Goal: Task Accomplishment & Management: Complete application form

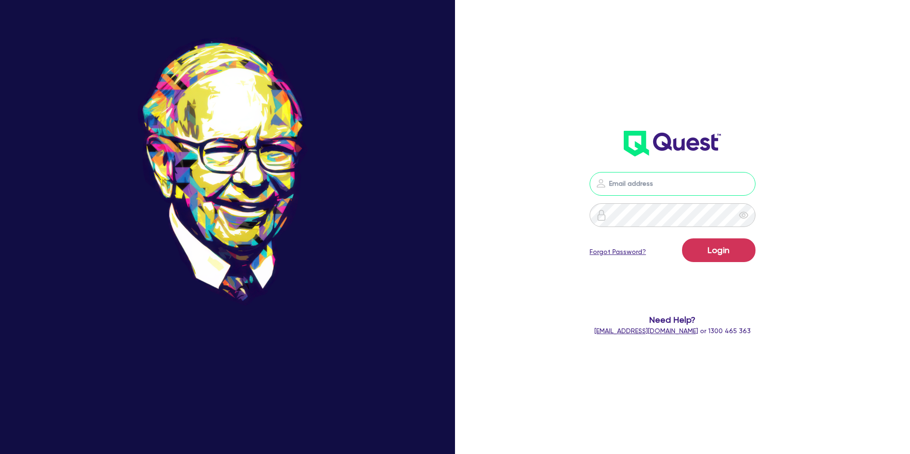
click at [630, 184] on input "email" at bounding box center [672, 184] width 166 height 24
type input "[PERSON_NAME][EMAIL_ADDRESS][DOMAIN_NAME]"
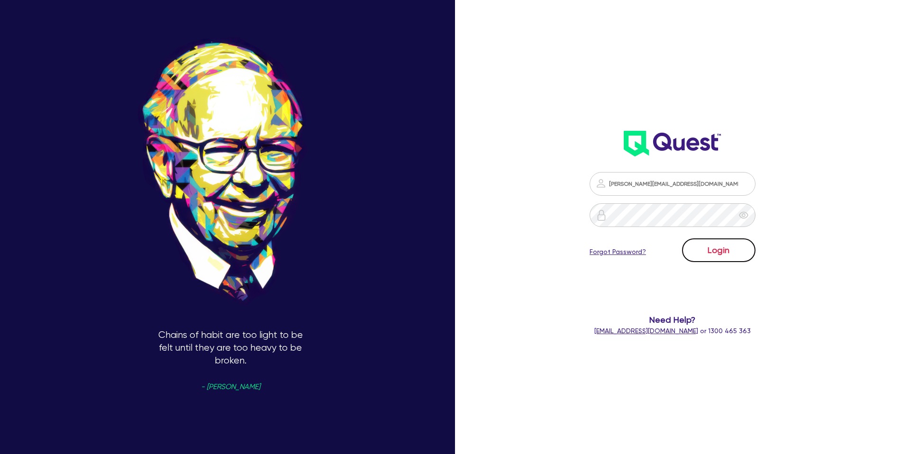
drag, startPoint x: 735, startPoint y: 249, endPoint x: 724, endPoint y: 250, distance: 11.5
click at [729, 246] on button "Login" at bounding box center [718, 250] width 73 height 24
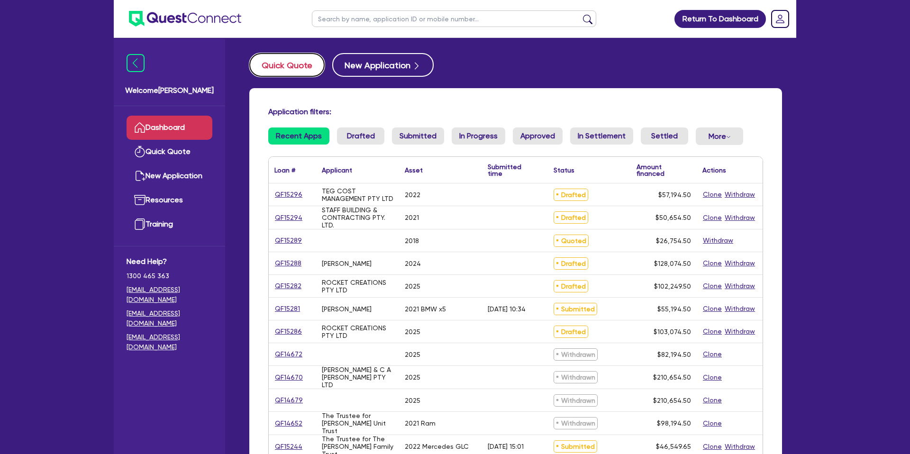
click at [281, 61] on button "Quick Quote" at bounding box center [286, 65] width 75 height 24
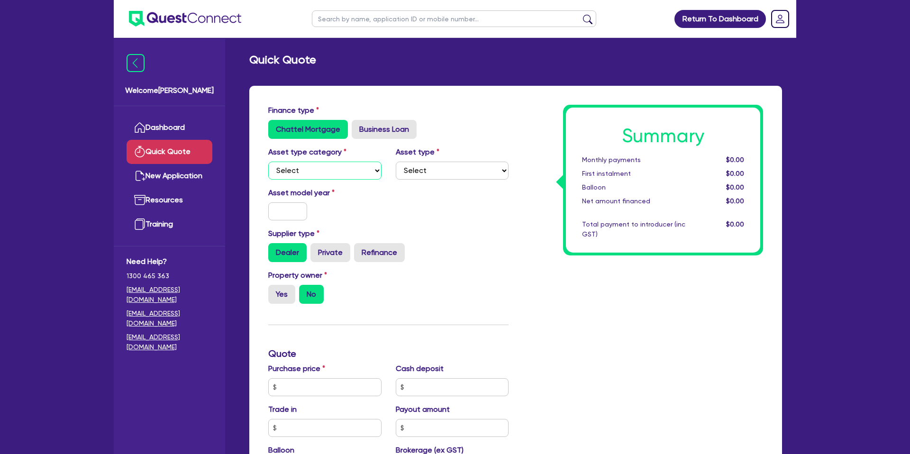
click at [322, 175] on select "Select Cars and light trucks Primary assets Secondary assets Tertiary assets" at bounding box center [324, 171] width 113 height 18
select select "CARS_AND_LIGHT_TRUCKS"
click at [268, 162] on select "Select Cars and light trucks Primary assets Secondary assets Tertiary assets" at bounding box center [324, 171] width 113 height 18
click at [423, 173] on select "Select Passenger vehicles Vans and utes Light trucks up to 4.5 tonne" at bounding box center [452, 171] width 113 height 18
select select "PASSENGER_VEHICLES"
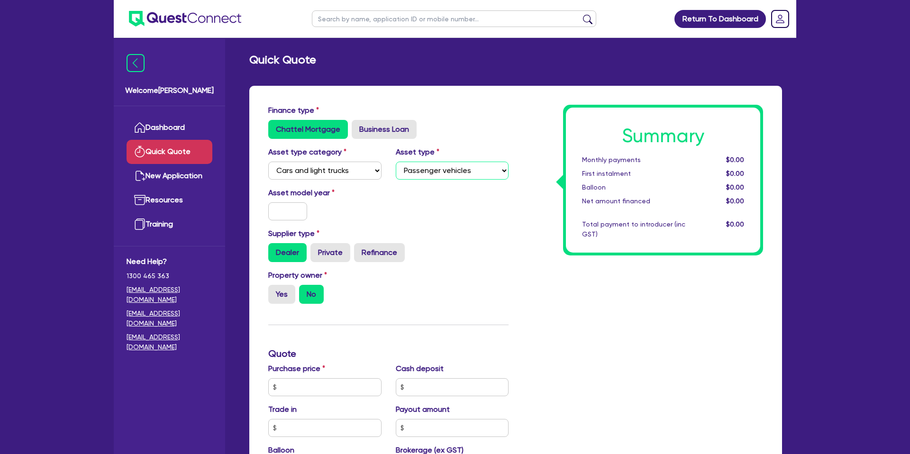
click at [396, 162] on select "Select Passenger vehicles Vans and utes Light trucks up to 4.5 tonne" at bounding box center [452, 171] width 113 height 18
click at [303, 212] on input "text" at bounding box center [287, 211] width 39 height 18
type input "2021"
click at [383, 211] on div "Asset model year [DATE]" at bounding box center [324, 203] width 127 height 33
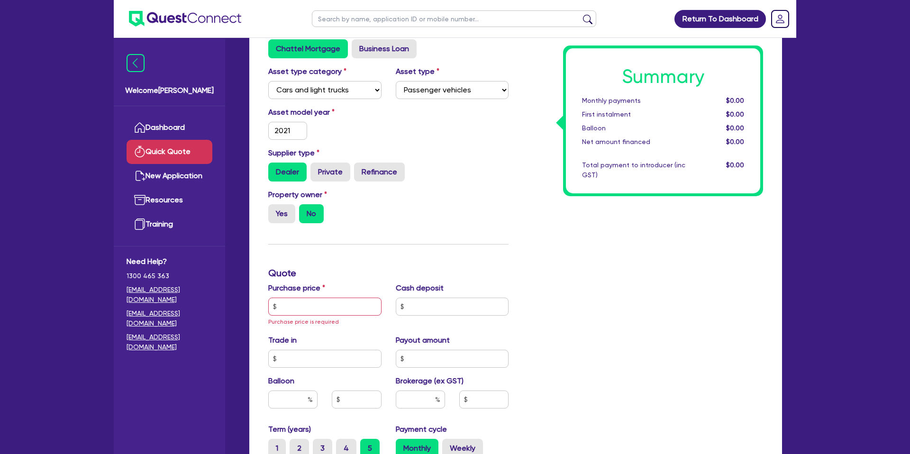
scroll to position [82, 0]
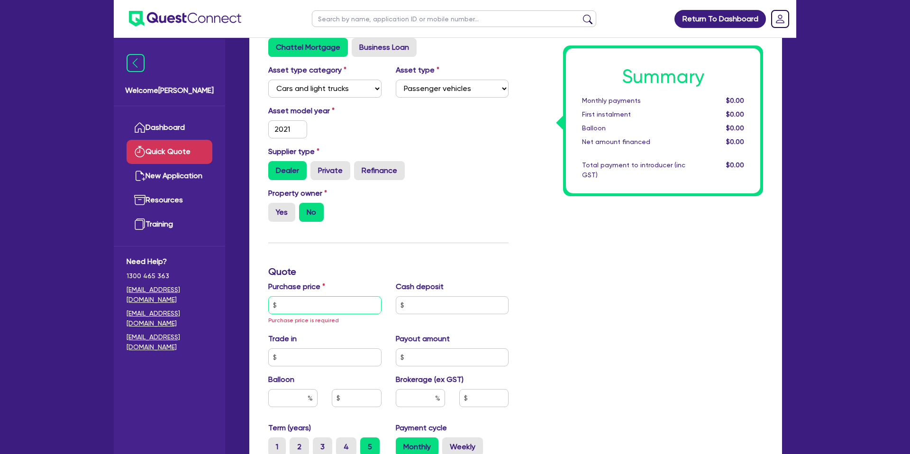
click at [302, 301] on input "text" at bounding box center [324, 305] width 113 height 18
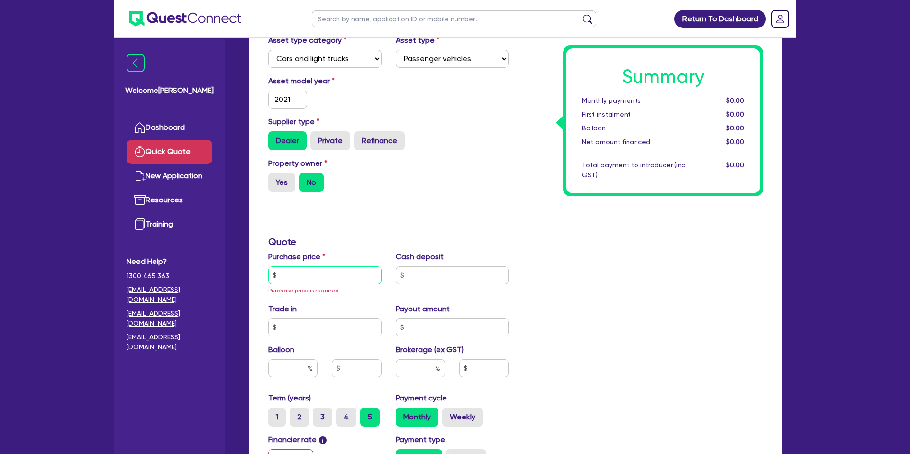
scroll to position [114, 0]
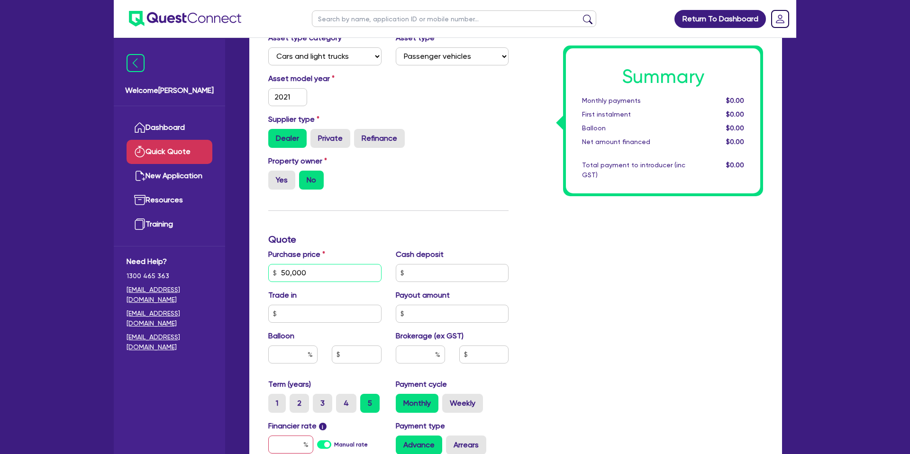
type input "50,000"
click at [423, 125] on div "Supplier type Dealer Private Refinance" at bounding box center [388, 131] width 254 height 34
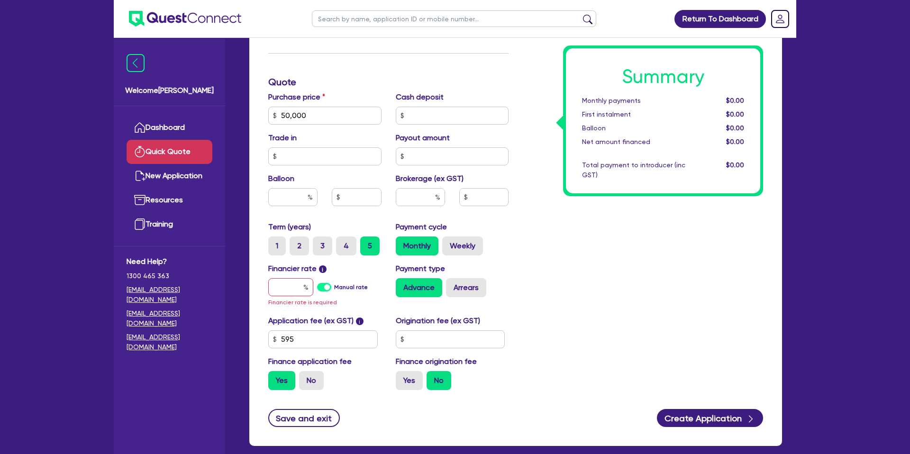
scroll to position [275, 0]
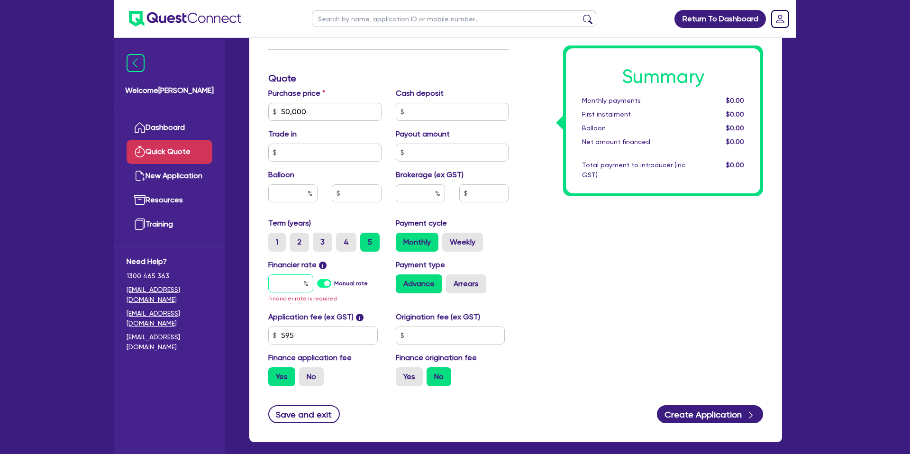
click at [283, 280] on input "text" at bounding box center [290, 283] width 45 height 18
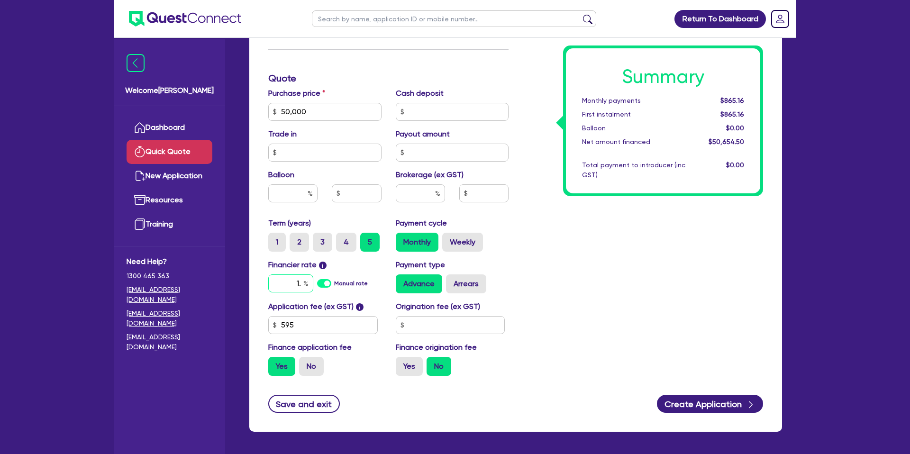
type input "1"
type input "14.99"
click at [447, 333] on input "text" at bounding box center [450, 325] width 109 height 18
type input "1,540"
click at [544, 324] on div "Summary Monthly payments $1,189.94 First instalment $1,189.94 Balloon $0.00 Net…" at bounding box center [642, 106] width 254 height 554
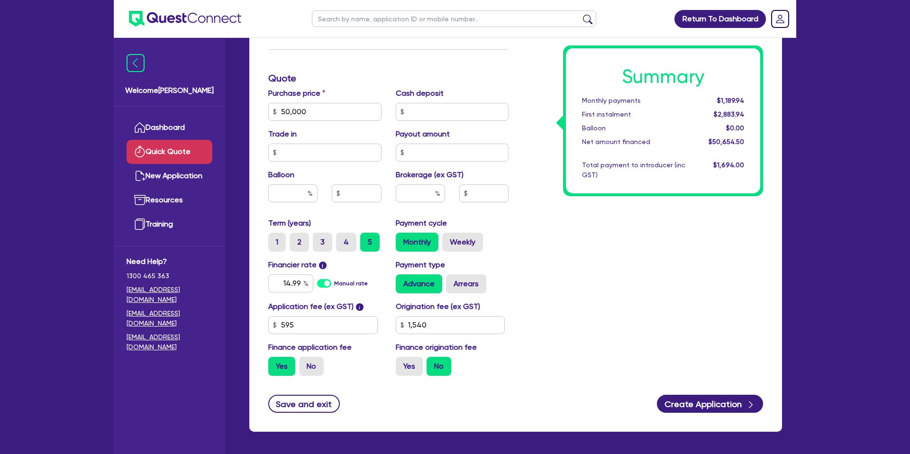
drag, startPoint x: 411, startPoint y: 357, endPoint x: 425, endPoint y: 296, distance: 63.1
click at [411, 356] on div "Finance origination fee Yes No" at bounding box center [452, 359] width 127 height 34
click at [426, 195] on input "text" at bounding box center [420, 193] width 49 height 18
type input "10"
drag, startPoint x: 561, startPoint y: 238, endPoint x: 568, endPoint y: 236, distance: 6.9
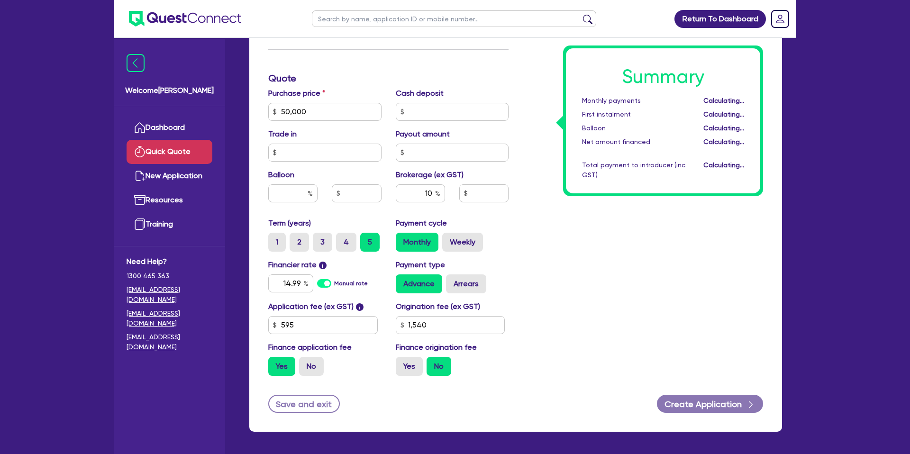
click at [561, 238] on div "Summary Monthly payments Calculating... First instalment Calculating... Balloon…" at bounding box center [642, 106] width 254 height 554
type input "5,065.45"
click at [716, 405] on button "Create Application" at bounding box center [710, 404] width 106 height 18
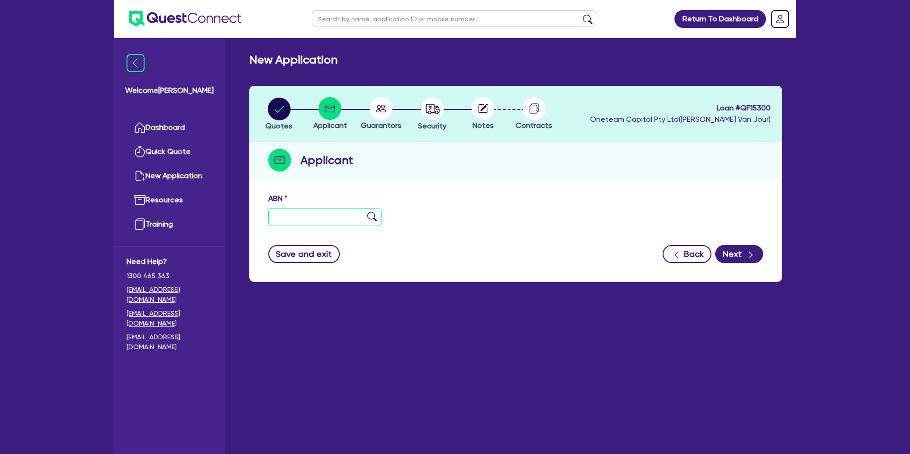
click at [316, 219] on input "text" at bounding box center [324, 217] width 113 height 18
paste input "60 870 709 730"
type input "60 870 709 730"
click at [615, 218] on div "ABN 60 870 709 730" at bounding box center [515, 213] width 509 height 41
type input "[PERSON_NAME], [PERSON_NAME]"
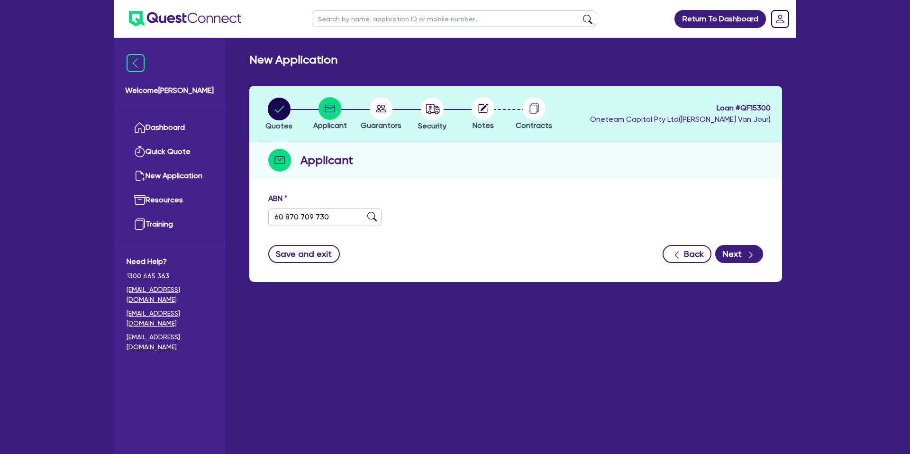
select select "SOLE_TRADER"
type input "[DATE]"
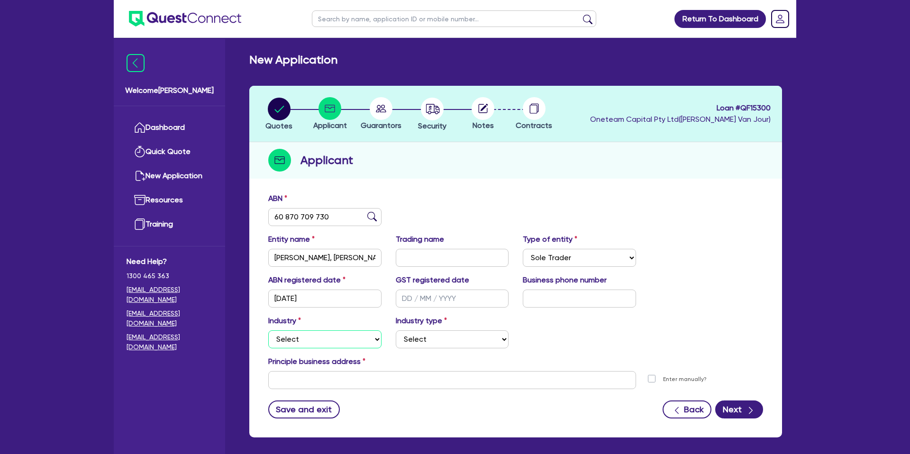
click at [347, 344] on select "Select Accomodation & Food Services Administrative & Support Services Agricultu…" at bounding box center [324, 339] width 113 height 18
select select "TRANSPORT_WAREHOUSING"
click at [268, 330] on select "Select Accomodation & Food Services Administrative & Support Services Agricultu…" at bounding box center [324, 339] width 113 height 18
click at [441, 339] on select "Select Taxi & Luxury Car Services Passengers & Freight Transport Services Posta…" at bounding box center [452, 339] width 113 height 18
select select "WAREHOUSING"
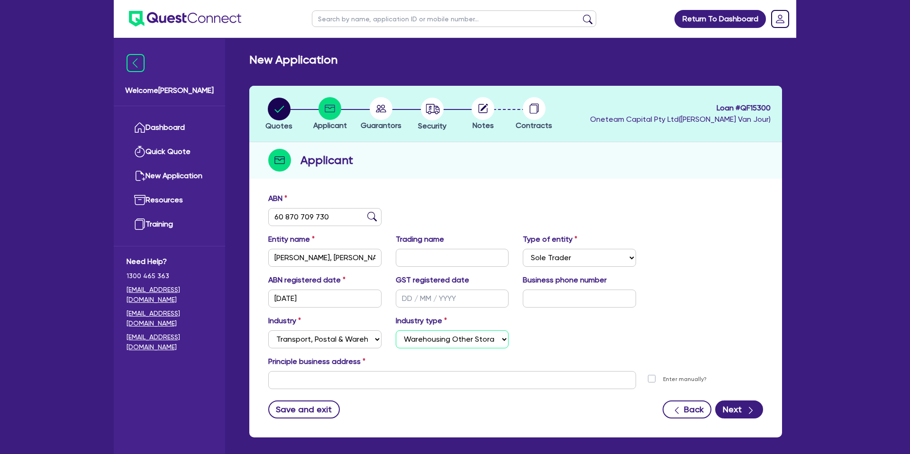
click at [396, 330] on select "Select Taxi & Luxury Car Services Passengers & Freight Transport Services Posta…" at bounding box center [452, 339] width 113 height 18
click at [360, 390] on form "ABN 60 870 709 730 Entity name HAYATI, [PERSON_NAME] Trading name Type of entit…" at bounding box center [515, 306] width 495 height 226
click at [361, 385] on input "text" at bounding box center [452, 380] width 368 height 18
click at [563, 154] on div "Applicant" at bounding box center [515, 160] width 533 height 36
